Goal: Task Accomplishment & Management: Complete application form

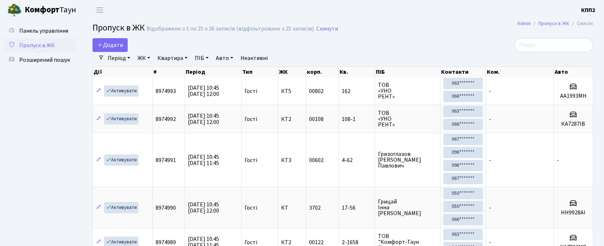
select select "25"
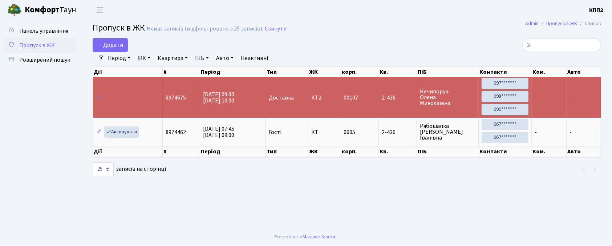
type input "2"
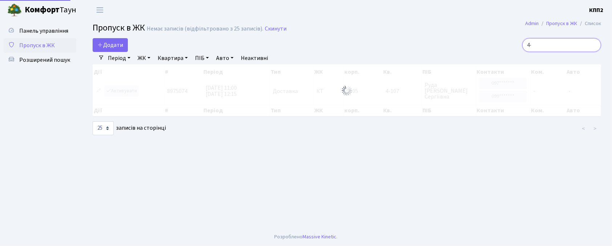
type input "4"
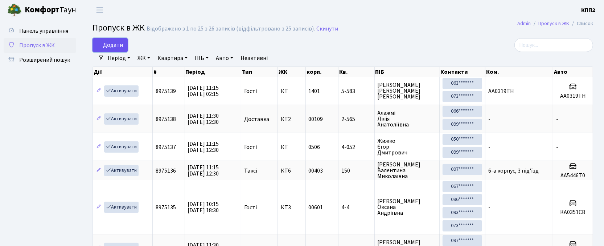
click at [117, 40] on link "Додати" at bounding box center [110, 45] width 35 height 14
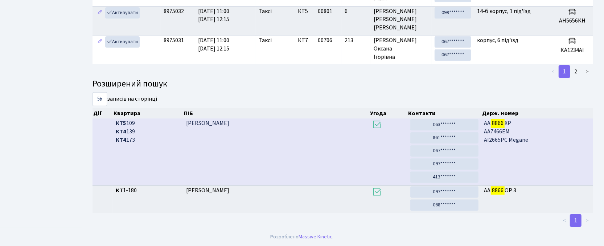
scroll to position [54, 0]
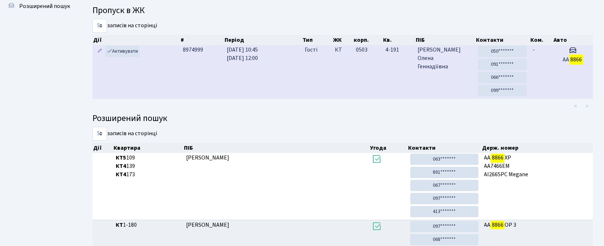
type input "8866"
click at [393, 79] on td "4-191" at bounding box center [399, 72] width 32 height 54
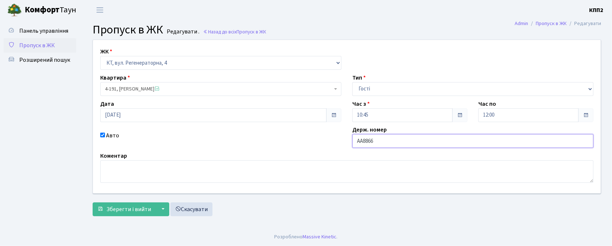
click at [393, 146] on input "АА8866" at bounding box center [472, 141] width 241 height 14
type input "АА8866ЕО"
click at [115, 212] on span "Зберегти і вийти" at bounding box center [128, 209] width 45 height 8
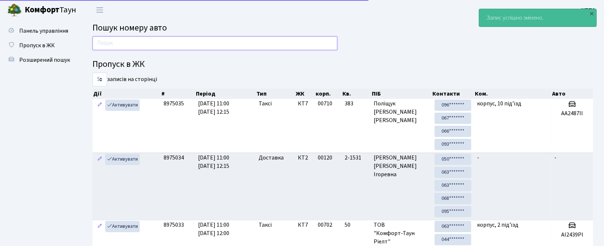
click at [170, 49] on input "text" at bounding box center [215, 43] width 245 height 14
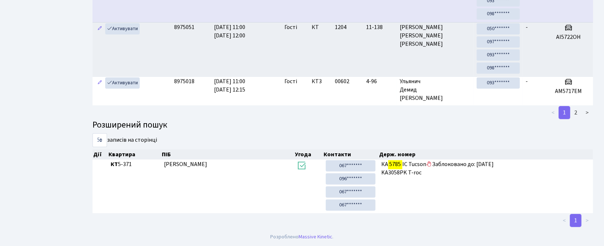
scroll to position [4, 0]
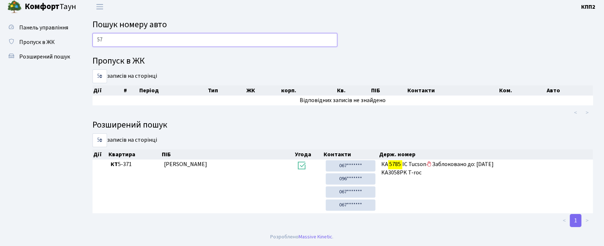
type input "5"
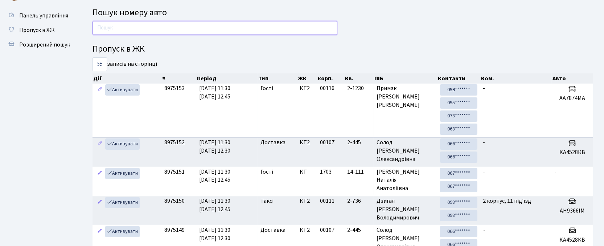
scroll to position [0, 0]
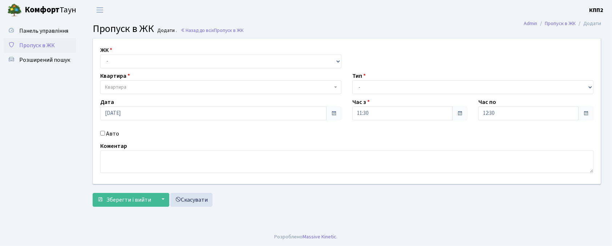
click at [128, 69] on div "ЖК - КТ, вул. Регенераторна, 4 КТ2, просп. Соборності, 17 КТ3, вул. Березнева, …" at bounding box center [346, 110] width 518 height 145
click at [128, 67] on select "- КТ, вул. Регенераторна, 4 КТ2, просп. Соборності, 17 КТ3, вул. Березнева, 16 …" at bounding box center [220, 61] width 241 height 14
select select "271"
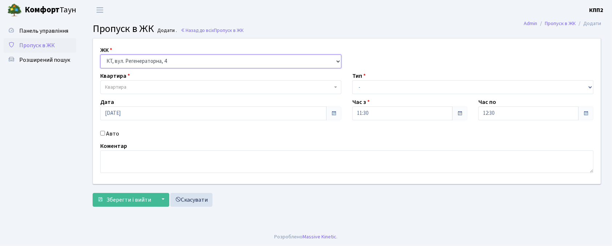
click at [100, 54] on select "- КТ, вул. Регенераторна, 4 КТ2, просп. Соборності, 17 КТ3, вул. Березнева, 16 …" at bounding box center [220, 61] width 241 height 14
select select
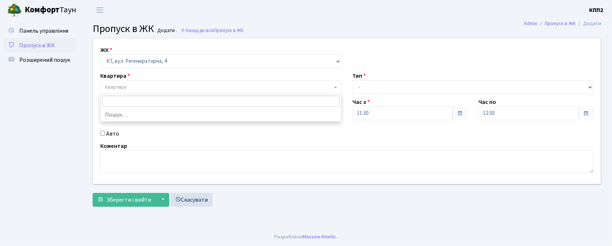
click at [141, 86] on span "Квартира" at bounding box center [218, 86] width 227 height 7
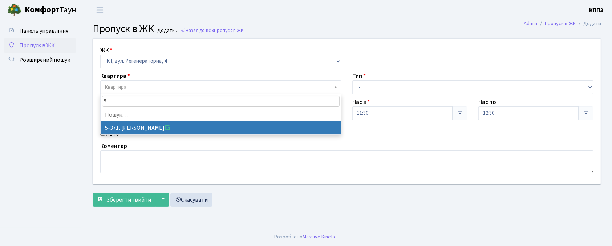
type input "5"
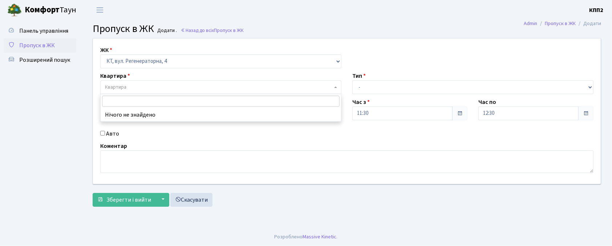
click at [42, 41] on span "Пропуск в ЖК" at bounding box center [37, 45] width 36 height 8
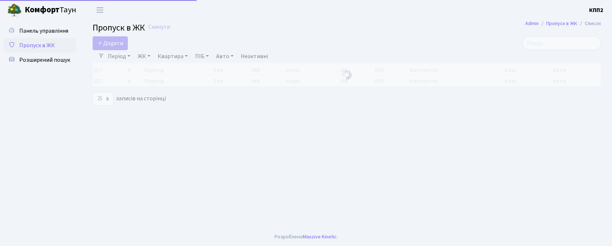
select select "25"
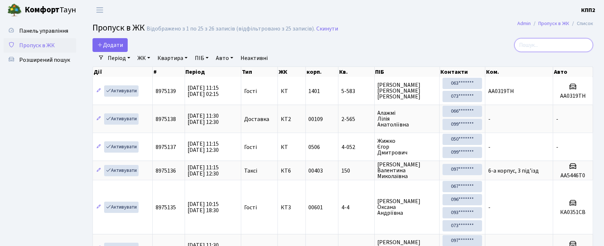
click at [553, 40] on input "search" at bounding box center [554, 45] width 79 height 14
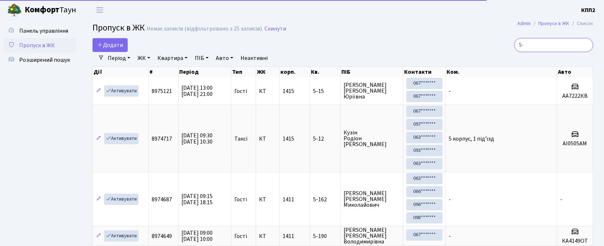
type input "5"
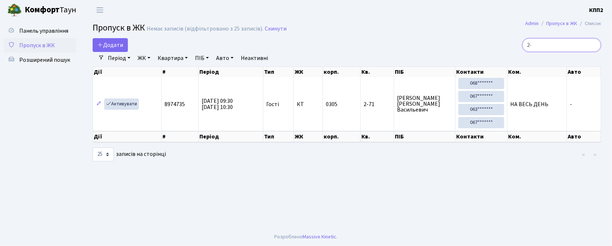
type input "2"
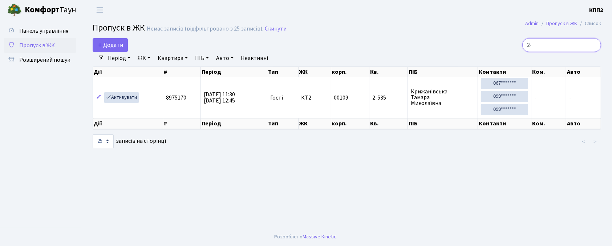
type input "2"
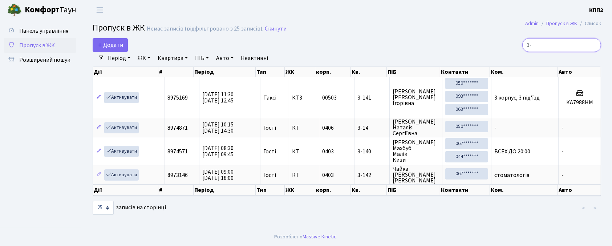
type input "3"
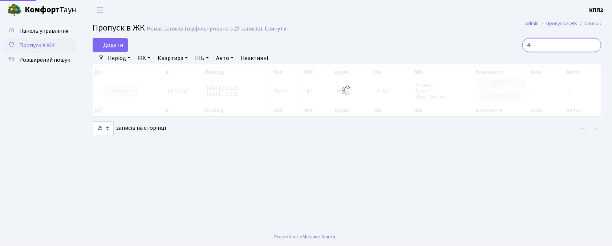
type input "4"
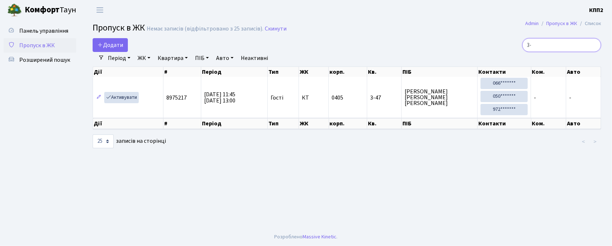
type input "3"
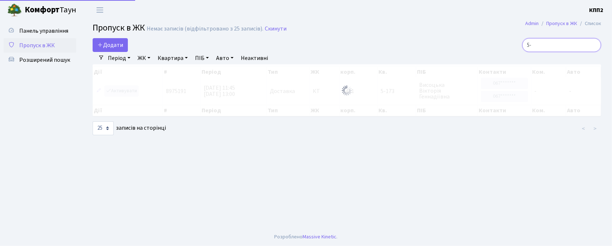
type input "5"
